Goal: Task Accomplishment & Management: Use online tool/utility

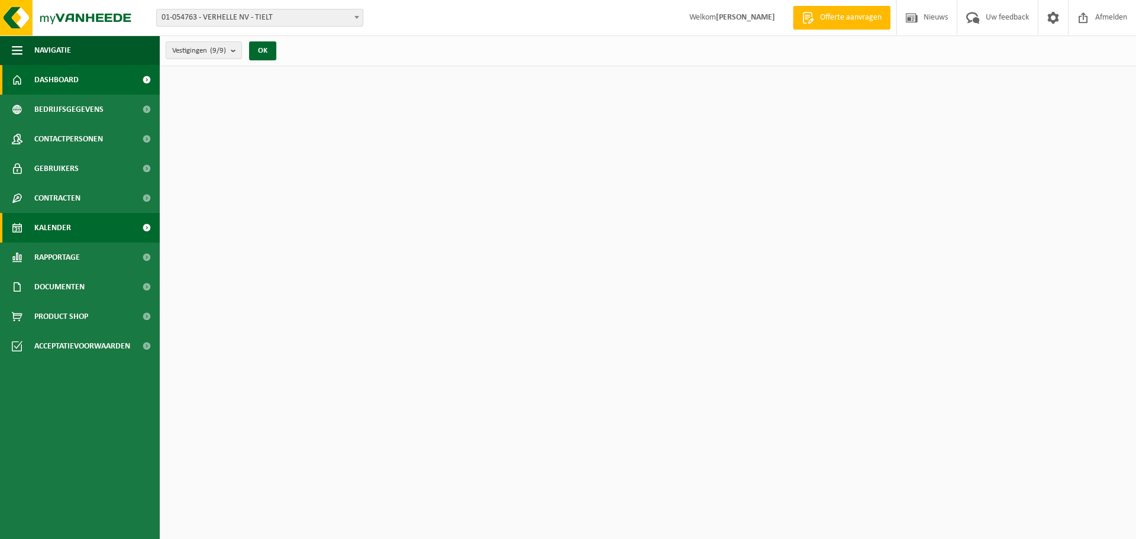
click at [60, 227] on span "Kalender" at bounding box center [52, 228] width 37 height 30
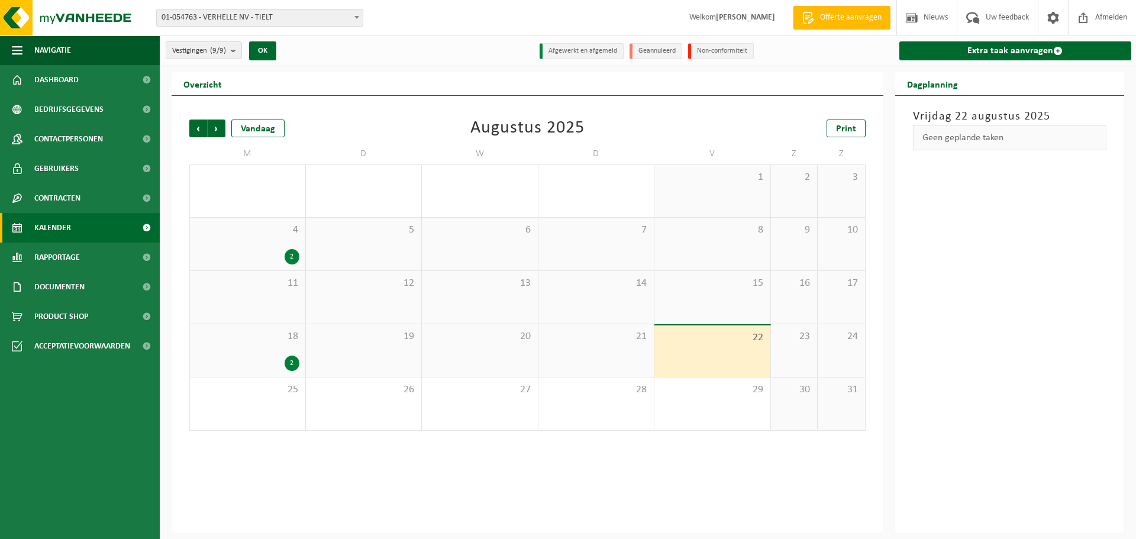
click at [724, 344] on div "22" at bounding box center [713, 350] width 116 height 51
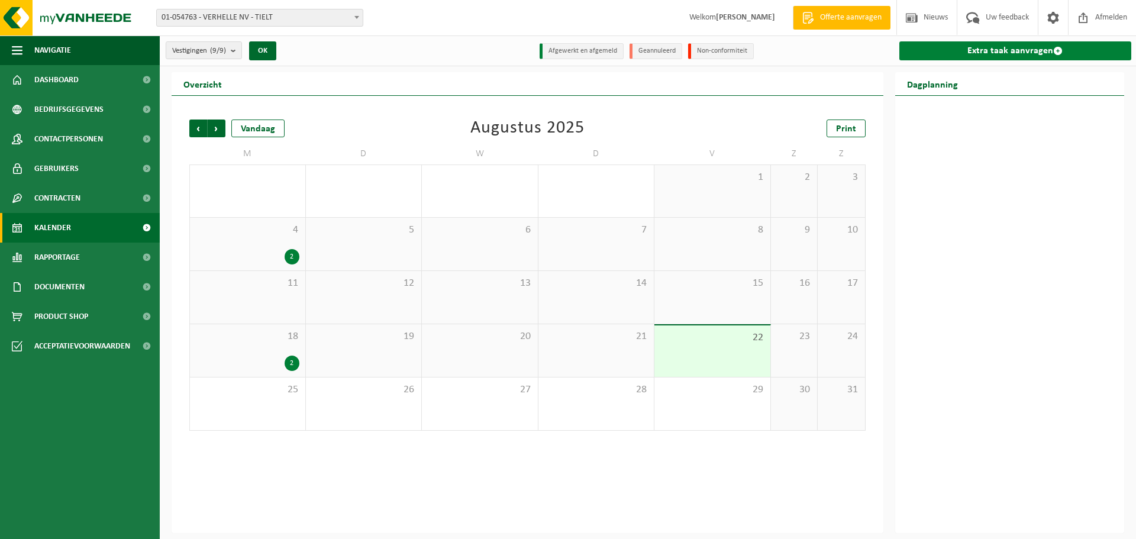
click at [1024, 50] on link "Extra taak aanvragen" at bounding box center [1016, 50] width 233 height 19
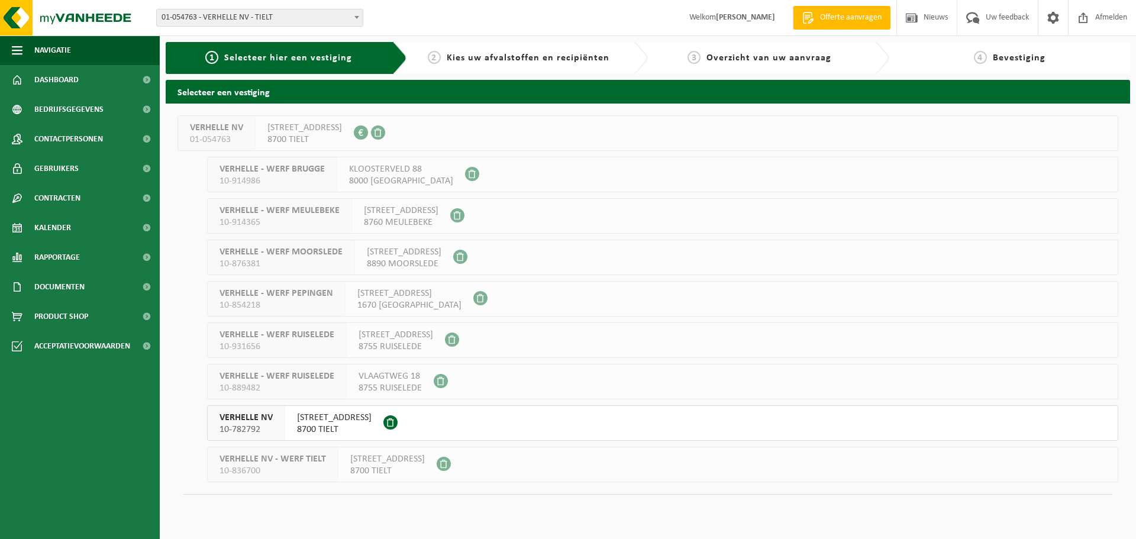
click at [315, 426] on span "8700 TIELT" at bounding box center [334, 430] width 75 height 12
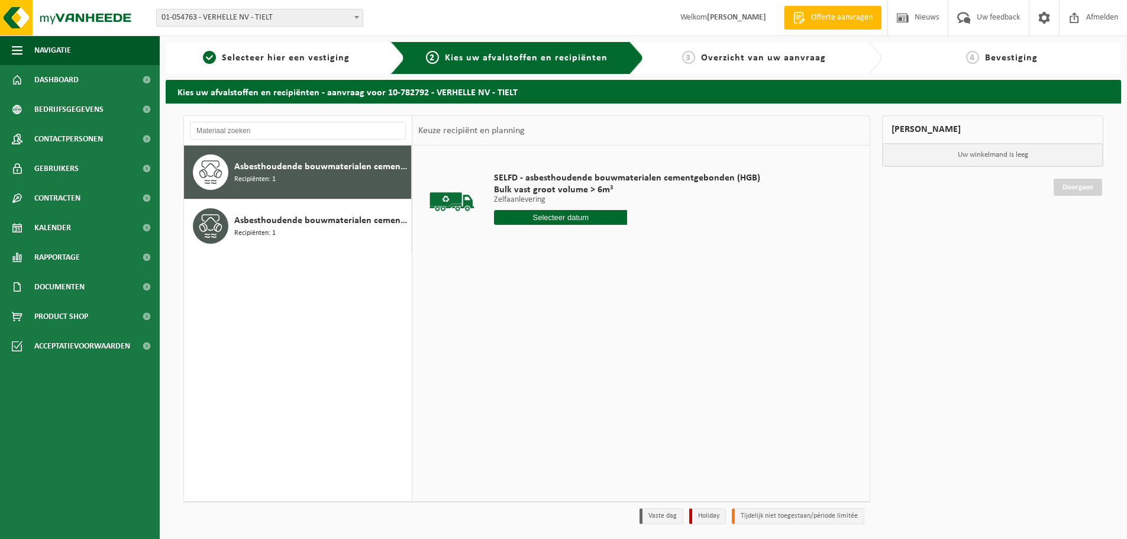
click at [610, 216] on input "text" at bounding box center [560, 217] width 133 height 15
click at [588, 341] on div "22" at bounding box center [588, 341] width 21 height 19
type input "Van 2025-08-22"
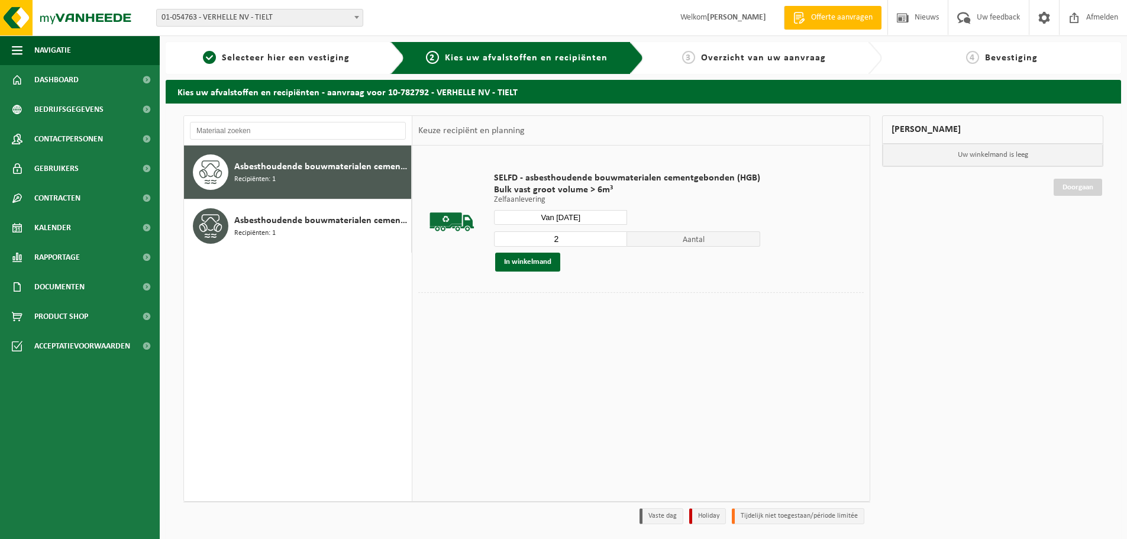
type input "2"
click at [614, 236] on input "2" at bounding box center [560, 238] width 133 height 15
click at [542, 260] on button "In winkelmand" at bounding box center [527, 262] width 65 height 19
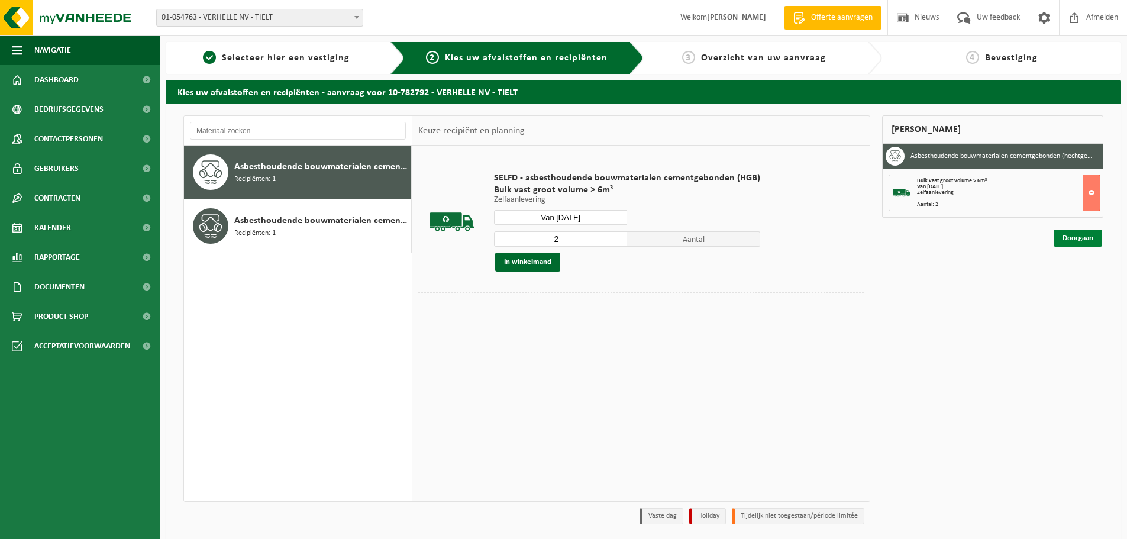
click at [1073, 236] on link "Doorgaan" at bounding box center [1078, 238] width 49 height 17
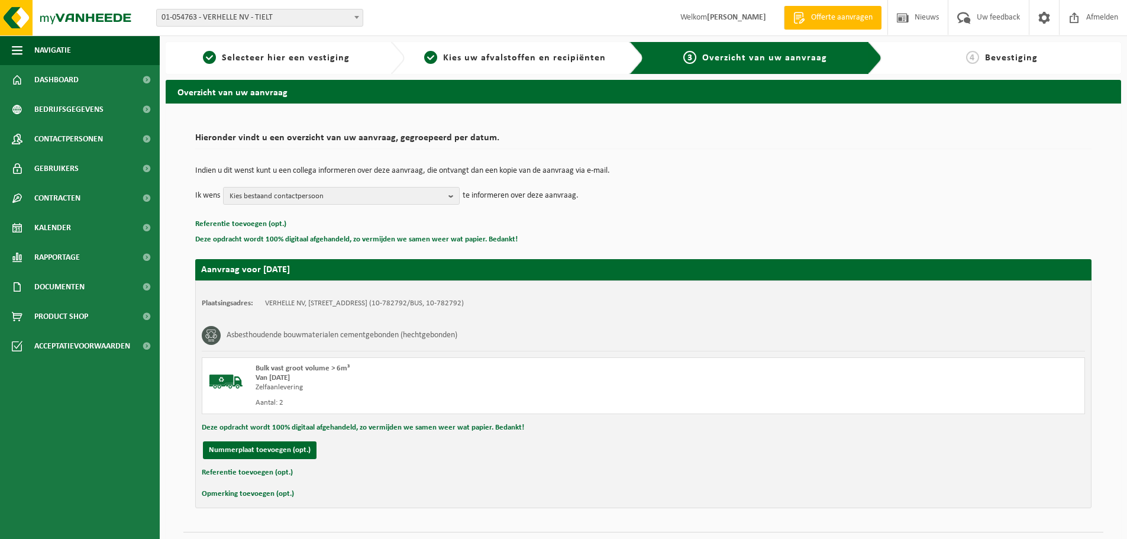
scroll to position [29, 0]
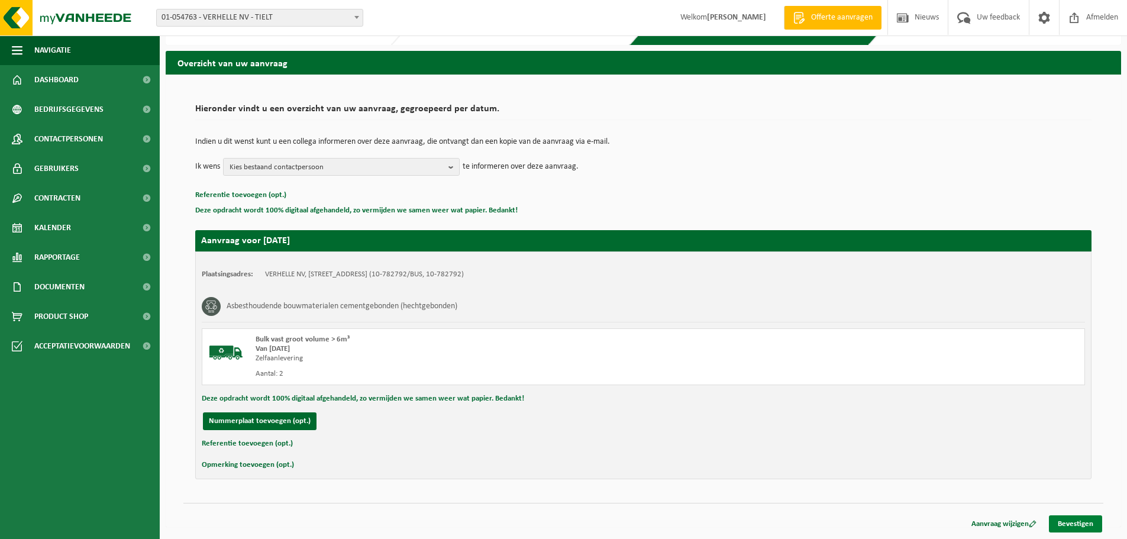
click at [1069, 522] on link "Bevestigen" at bounding box center [1075, 523] width 53 height 17
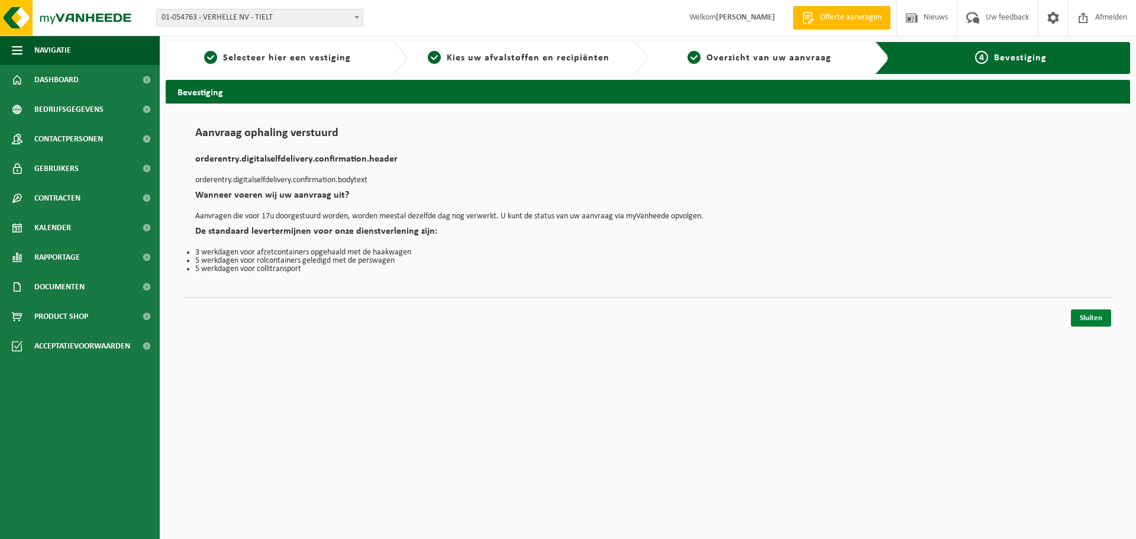
click at [1090, 317] on link "Sluiten" at bounding box center [1091, 318] width 40 height 17
